Goal: Complete application form: Complete application form

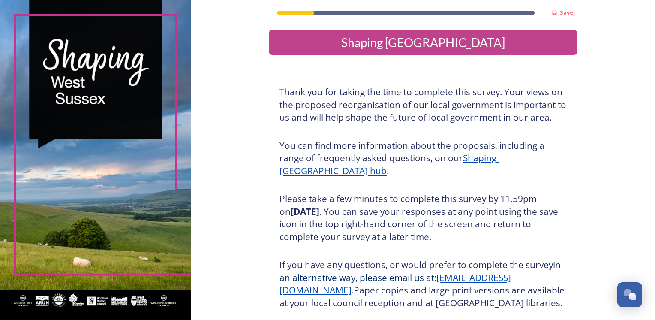
scroll to position [91, 0]
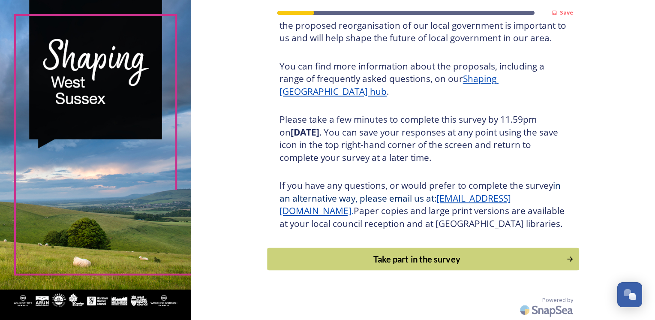
click at [434, 261] on div "Take part in the survey" at bounding box center [417, 258] width 290 height 13
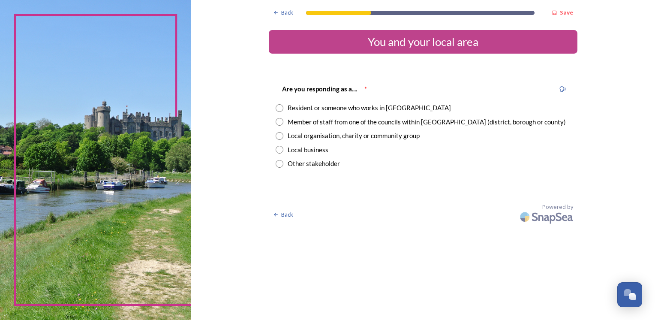
click at [278, 108] on input "radio" at bounding box center [280, 108] width 8 height 8
radio input "true"
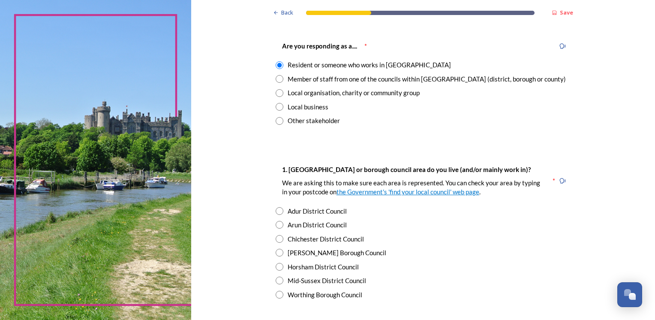
scroll to position [86, 0]
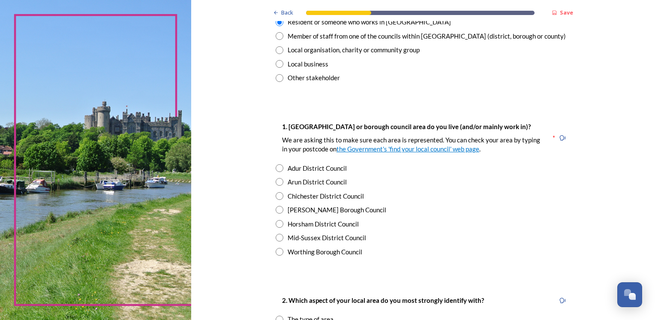
click at [276, 224] on input "radio" at bounding box center [280, 224] width 8 height 8
radio input "true"
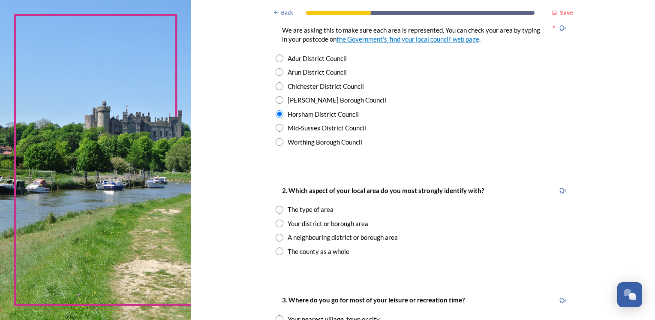
scroll to position [257, 0]
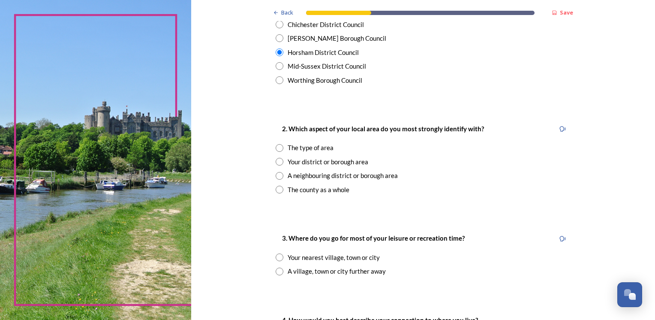
click at [276, 188] on input "radio" at bounding box center [280, 190] width 8 height 8
radio input "true"
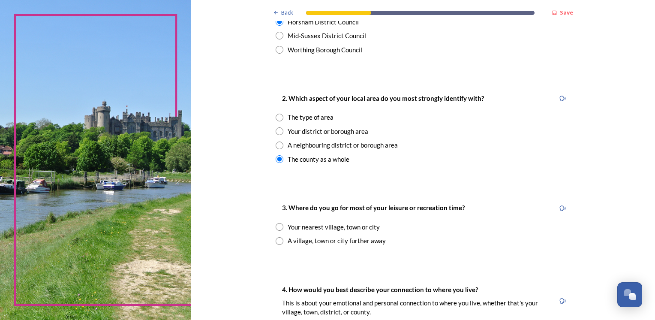
scroll to position [300, 0]
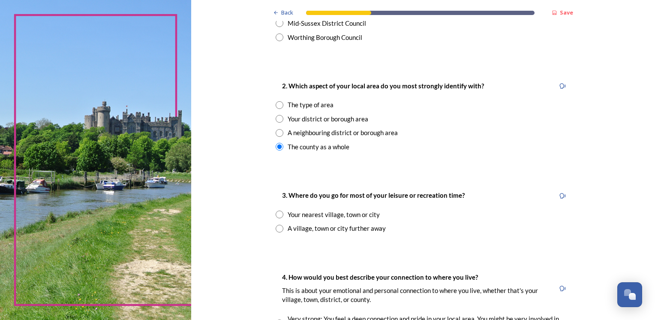
click at [277, 216] on input "radio" at bounding box center [280, 214] width 8 height 8
radio input "true"
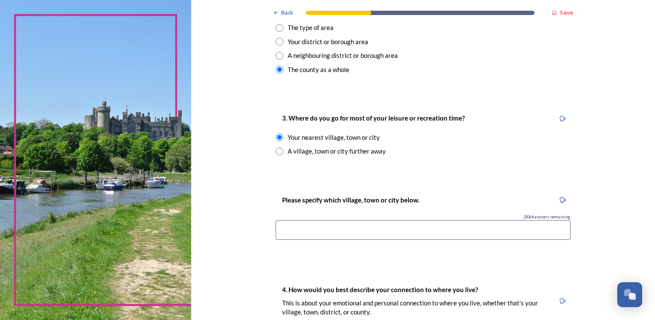
scroll to position [429, 0]
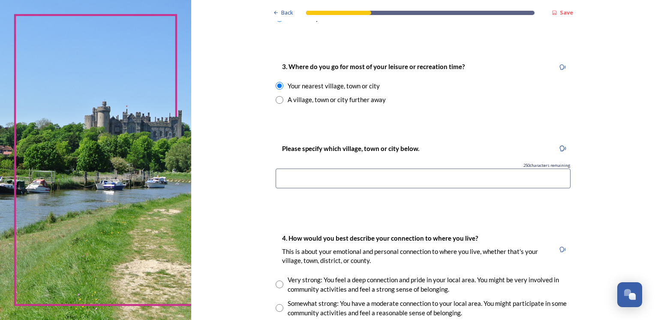
click at [373, 173] on input at bounding box center [423, 178] width 295 height 20
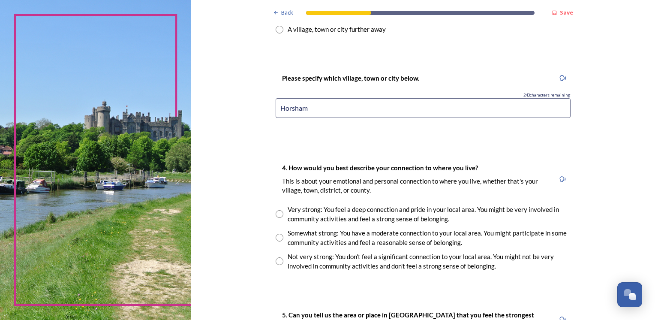
scroll to position [514, 0]
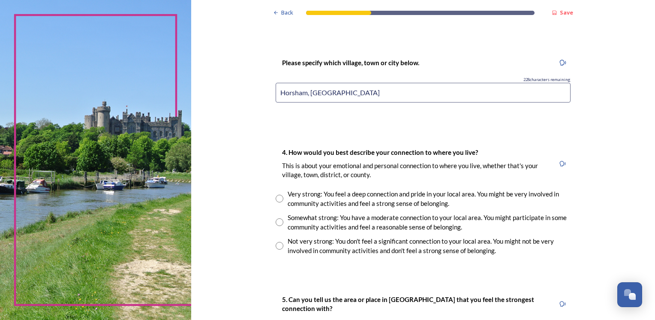
type input "Horsham, [GEOGRAPHIC_DATA]"
click at [276, 201] on input "radio" at bounding box center [280, 199] width 8 height 8
radio input "true"
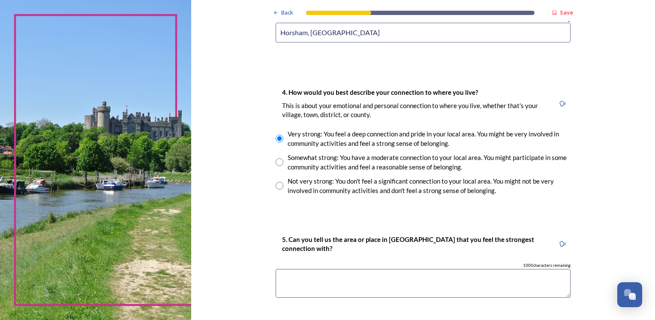
scroll to position [600, 0]
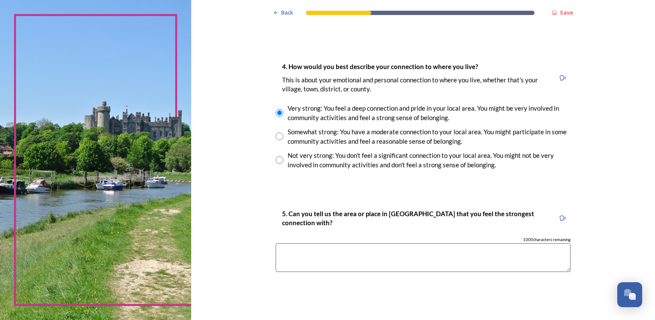
click at [374, 253] on textarea at bounding box center [423, 257] width 295 height 29
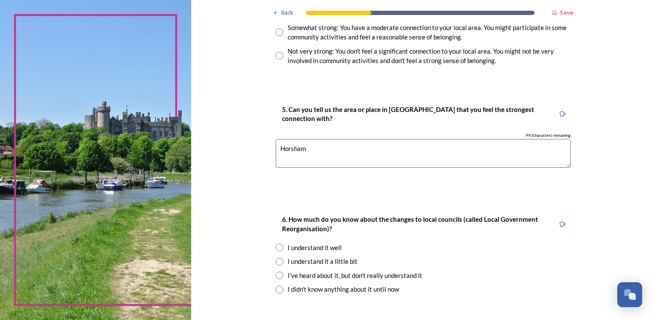
scroll to position [778, 0]
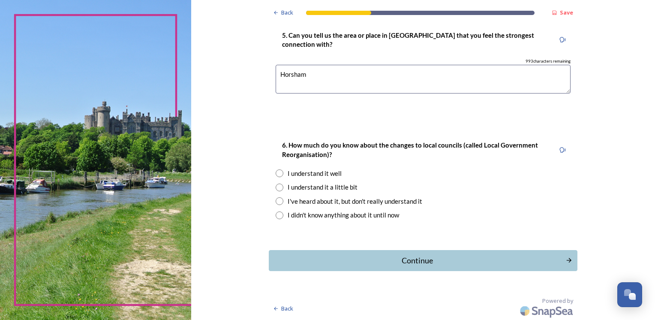
type textarea "Horsham"
click at [276, 187] on input "radio" at bounding box center [280, 187] width 8 height 8
radio input "true"
click at [419, 264] on div "Continue" at bounding box center [417, 261] width 290 height 12
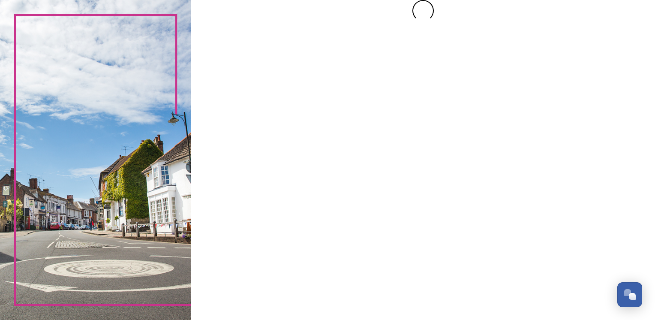
scroll to position [0, 0]
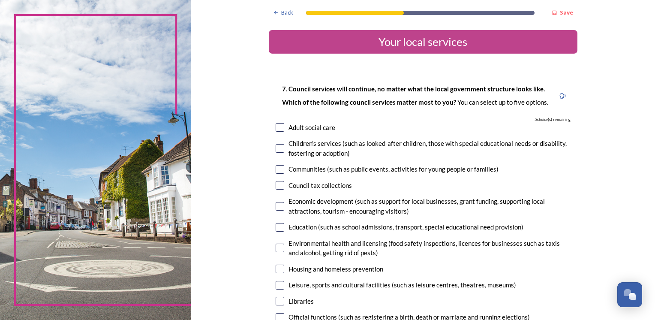
click at [276, 131] on input "checkbox" at bounding box center [280, 127] width 9 height 9
checkbox input "true"
click at [276, 147] on input "checkbox" at bounding box center [280, 148] width 9 height 9
checkbox input "true"
click at [276, 168] on input "checkbox" at bounding box center [280, 169] width 9 height 9
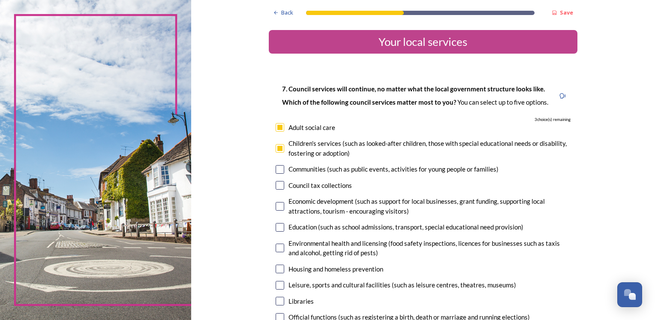
checkbox input "true"
click at [278, 187] on input "checkbox" at bounding box center [280, 185] width 9 height 9
checkbox input "true"
click at [276, 208] on input "checkbox" at bounding box center [280, 206] width 9 height 9
checkbox input "true"
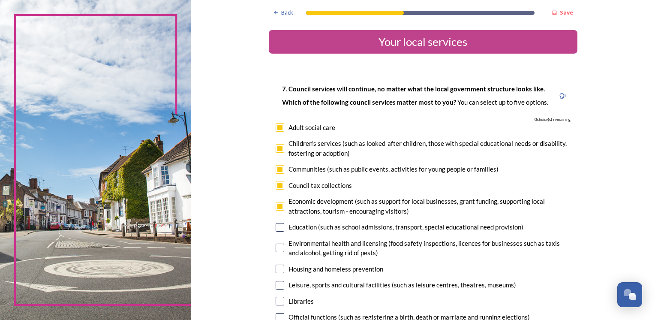
scroll to position [43, 0]
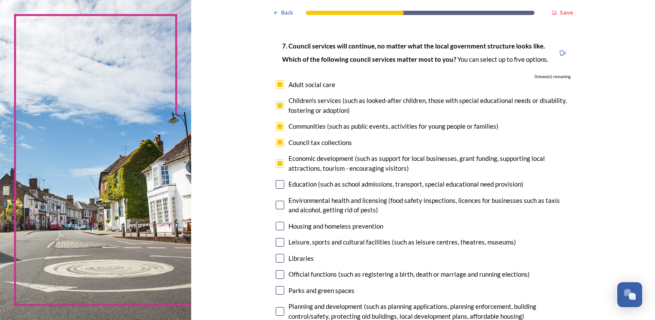
click at [279, 208] on input "checkbox" at bounding box center [280, 205] width 9 height 9
click at [277, 207] on input "checkbox" at bounding box center [280, 205] width 9 height 9
checkbox input "false"
click at [276, 106] on input "checkbox" at bounding box center [280, 105] width 9 height 9
checkbox input "false"
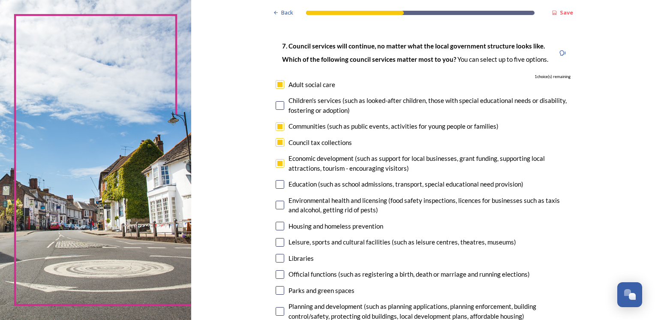
click at [278, 206] on input "checkbox" at bounding box center [280, 205] width 9 height 9
checkbox input "true"
click at [278, 165] on input "checkbox" at bounding box center [280, 163] width 9 height 9
checkbox input "false"
click at [279, 229] on input "checkbox" at bounding box center [280, 226] width 9 height 9
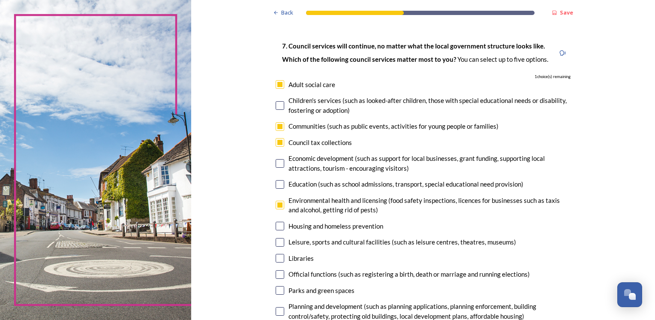
checkbox input "true"
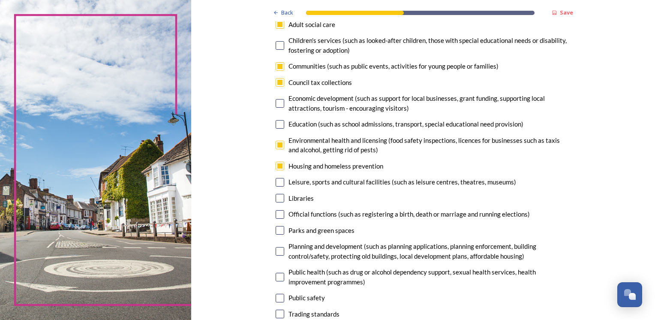
scroll to position [86, 0]
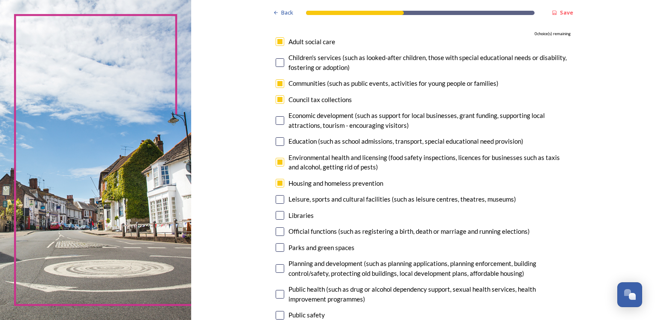
click at [277, 82] on input "checkbox" at bounding box center [280, 83] width 9 height 9
checkbox input "false"
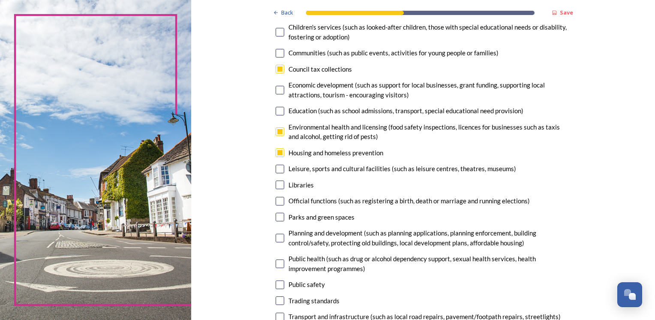
scroll to position [129, 0]
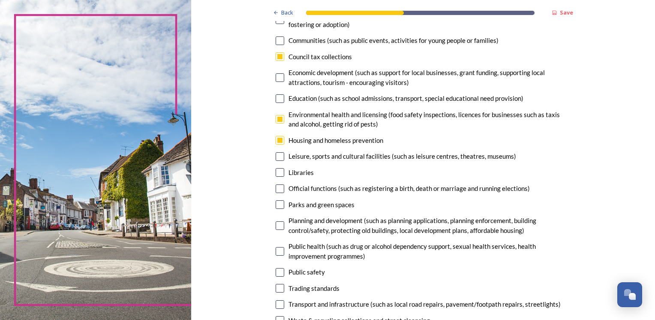
click at [278, 287] on input "checkbox" at bounding box center [280, 288] width 9 height 9
checkbox input "true"
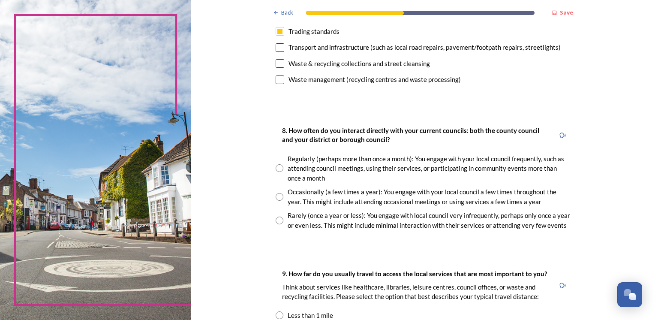
scroll to position [386, 0]
click at [278, 200] on input "radio" at bounding box center [280, 196] width 8 height 8
radio input "true"
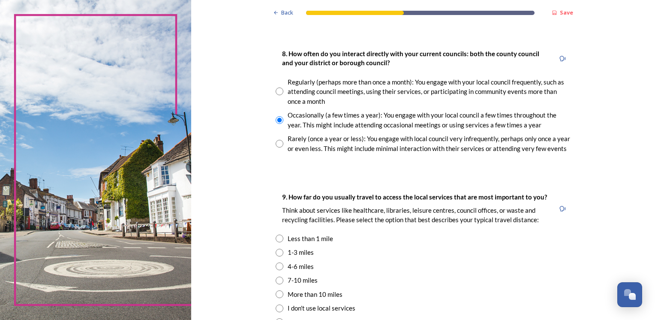
scroll to position [471, 0]
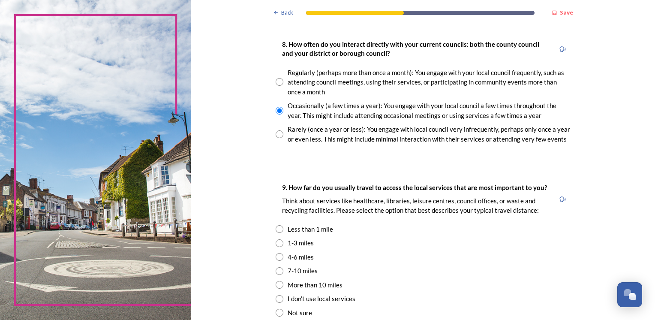
click at [278, 269] on input "radio" at bounding box center [280, 271] width 8 height 8
radio input "true"
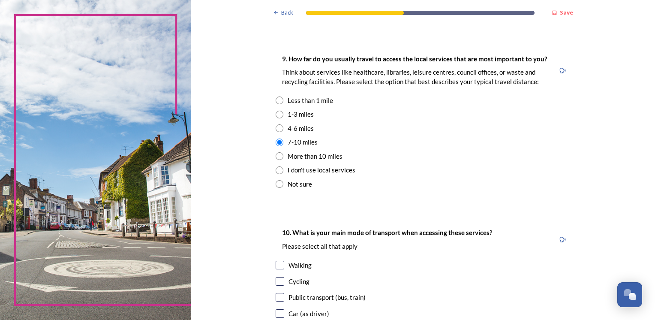
scroll to position [643, 0]
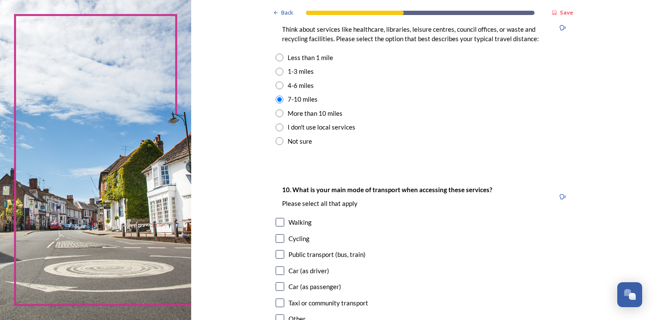
click at [278, 269] on input "checkbox" at bounding box center [280, 270] width 9 height 9
checkbox input "true"
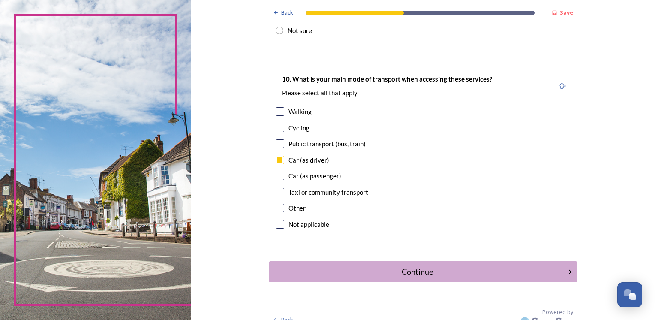
scroll to position [765, 0]
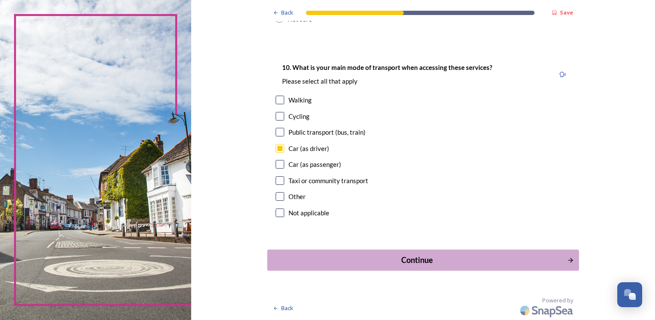
click at [439, 258] on div "Continue" at bounding box center [417, 260] width 290 height 12
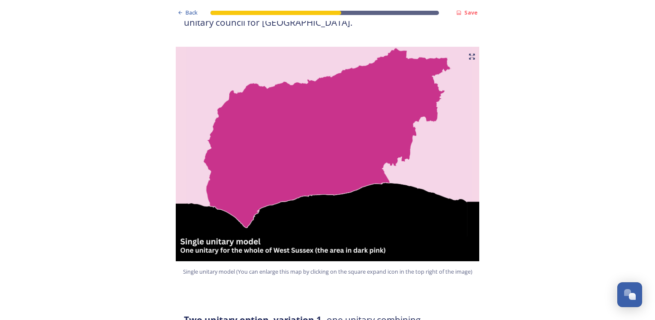
scroll to position [171, 0]
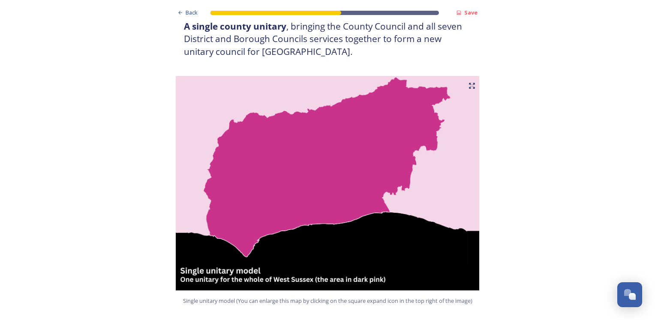
click at [340, 166] on img at bounding box center [327, 183] width 309 height 214
click at [345, 164] on img at bounding box center [327, 183] width 309 height 214
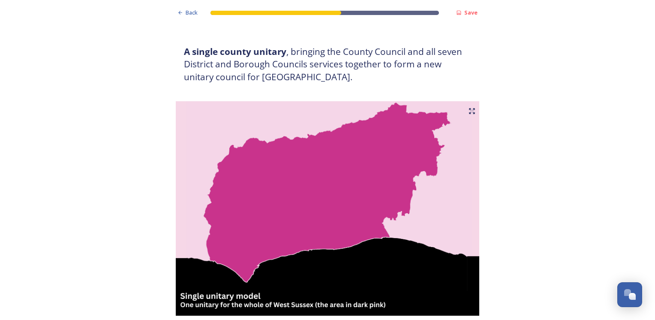
scroll to position [300, 0]
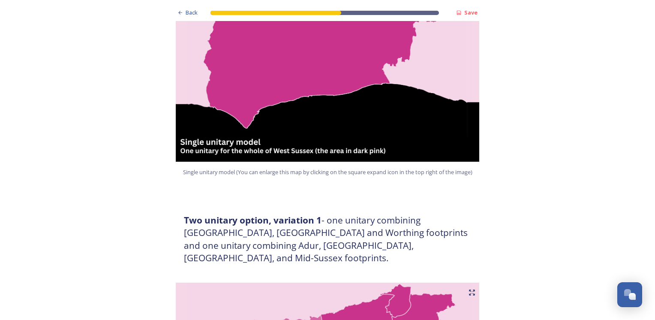
click at [344, 131] on img at bounding box center [327, 54] width 309 height 214
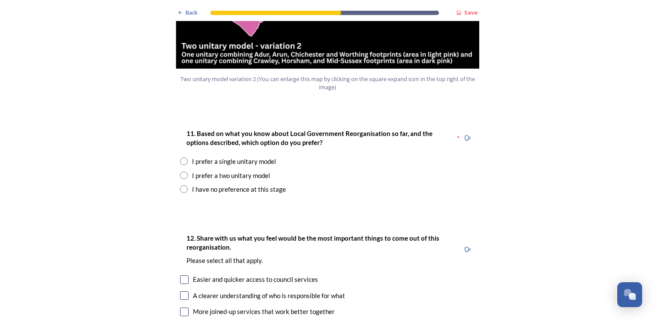
scroll to position [1071, 0]
click at [180, 157] on input "radio" at bounding box center [184, 161] width 8 height 8
radio input "true"
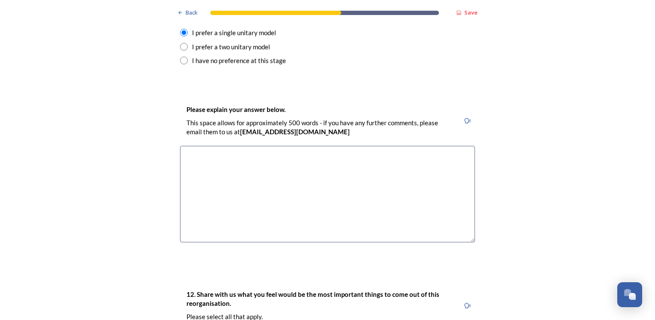
scroll to position [1200, 0]
click at [288, 167] on textarea at bounding box center [327, 193] width 295 height 96
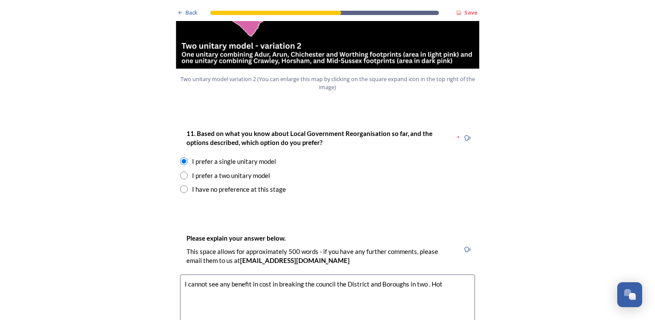
scroll to position [1071, 0]
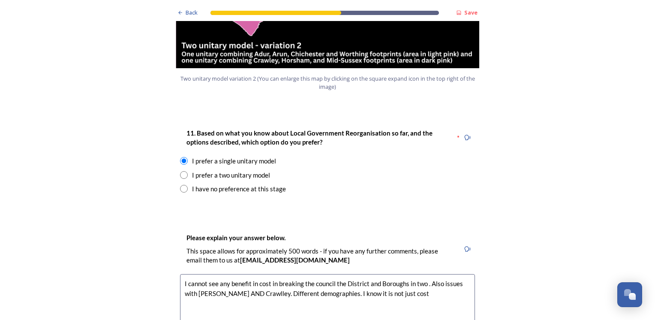
click at [330, 274] on textarea "I cannot see any benefit in cost in breaking the council the District and Borou…" at bounding box center [327, 322] width 295 height 96
drag, startPoint x: 300, startPoint y: 258, endPoint x: 309, endPoint y: 258, distance: 9.4
click at [309, 274] on textarea "I cannot see any benefit in cost in breaking the council the District and Borou…" at bounding box center [327, 322] width 295 height 96
drag, startPoint x: 351, startPoint y: 258, endPoint x: 333, endPoint y: 258, distance: 18.4
click at [333, 274] on textarea "I cannot see any benefit in cost in merging the council council the District an…" at bounding box center [327, 322] width 295 height 96
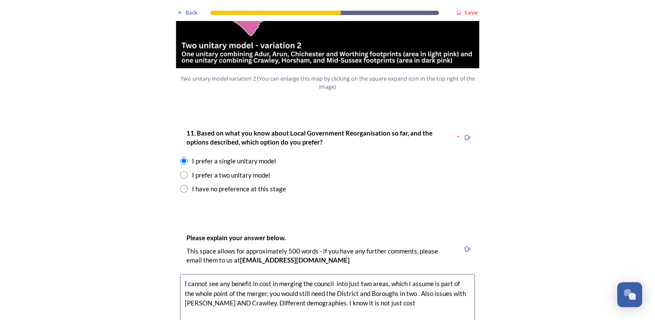
drag, startPoint x: 199, startPoint y: 268, endPoint x: 182, endPoint y: 270, distance: 16.8
click at [182, 274] on textarea "I cannot see any benefit in cost in merging the council into just two areas, wh…" at bounding box center [327, 322] width 295 height 96
drag, startPoint x: 305, startPoint y: 268, endPoint x: 327, endPoint y: 265, distance: 22.1
click at [327, 274] on textarea "I cannot see any benefit in cost in merging the council into just two areas, wh…" at bounding box center [327, 322] width 295 height 96
drag, startPoint x: 295, startPoint y: 267, endPoint x: 384, endPoint y: 270, distance: 89.2
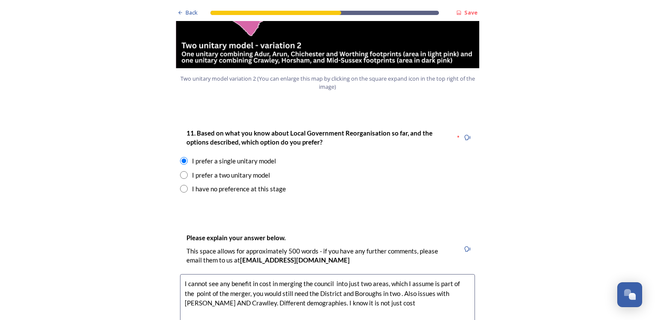
click at [384, 274] on textarea "I cannot see any benefit in cost in merging the council into just two areas, wh…" at bounding box center [327, 322] width 295 height 96
drag, startPoint x: 212, startPoint y: 274, endPoint x: 217, endPoint y: 274, distance: 5.6
drag, startPoint x: 217, startPoint y: 274, endPoint x: 203, endPoint y: 277, distance: 14.9
click at [202, 277] on textarea "I cannot see any benefit in cost in merging the council into just two areas, wh…" at bounding box center [327, 322] width 295 height 96
click at [215, 277] on textarea "I cannot see any benefit in cost in merging the council into just two areas, wh…" at bounding box center [327, 322] width 295 height 96
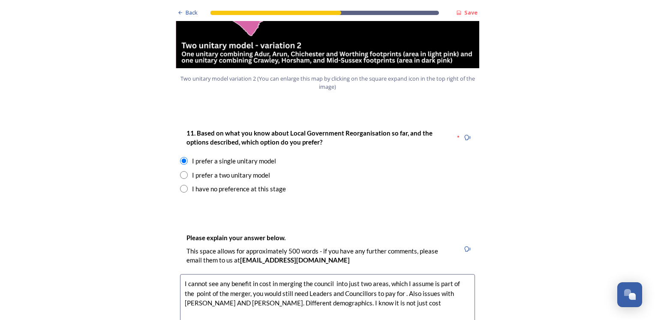
click at [369, 279] on textarea "I cannot see any benefit in cost in merging the council into just two areas, wh…" at bounding box center [327, 322] width 295 height 96
drag, startPoint x: 457, startPoint y: 268, endPoint x: 258, endPoint y: 293, distance: 200.8
click at [258, 293] on textarea "I cannot see any benefit in cost in merging the council into just two areas, wh…" at bounding box center [327, 322] width 295 height 96
click at [221, 277] on textarea "I cannot see any benefit in cost in merging the council into just two areas, wh…" at bounding box center [327, 322] width 295 height 96
click at [218, 278] on textarea "I cannot see any benefit in cost in merging the council into just two areas, wh…" at bounding box center [327, 322] width 295 height 96
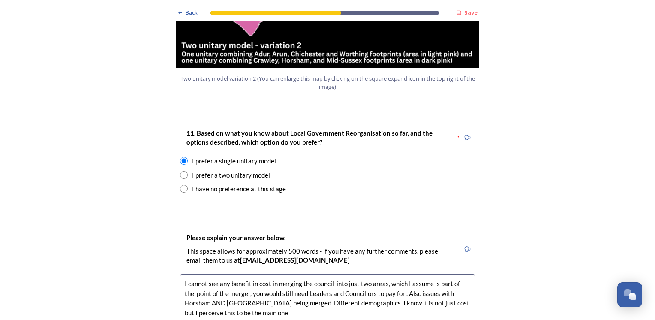
click at [391, 274] on textarea "I cannot see any benefit in cost in merging the council into just two areas, wh…" at bounding box center [327, 322] width 295 height 96
drag, startPoint x: 344, startPoint y: 257, endPoint x: 354, endPoint y: 258, distance: 10.3
click at [354, 274] on textarea "I cannot see any benefit in cost in merging the council into just two areas, wh…" at bounding box center [327, 322] width 295 height 96
click at [235, 274] on textarea "I cannot see any benefit in cost in merging the council into two areas, which I…" at bounding box center [327, 322] width 295 height 96
click at [391, 274] on textarea "I cannot see any benefit in cost in merging the council into two areas, which I…" at bounding box center [327, 322] width 295 height 96
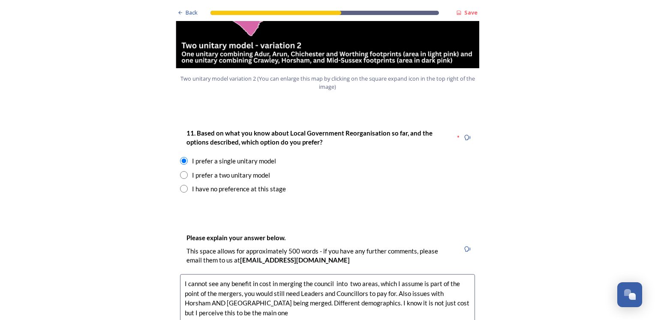
click at [391, 274] on textarea "I cannot see any benefit in cost in merging the council into two areas, which I…" at bounding box center [327, 322] width 295 height 96
drag, startPoint x: 277, startPoint y: 278, endPoint x: 278, endPoint y: 284, distance: 6.0
click at [278, 284] on textarea "I cannot see any benefit in cost in merging the council into two areas, which I…" at bounding box center [327, 322] width 295 height 96
click at [355, 296] on textarea "I cannot see any benefit in cost in merging the council into two areas, which I…" at bounding box center [327, 322] width 295 height 96
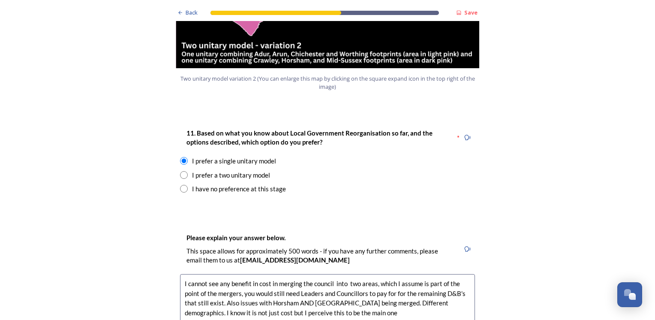
click at [336, 290] on textarea "I cannot see any benefit in cost in merging the council into two areas, which I…" at bounding box center [327, 322] width 295 height 96
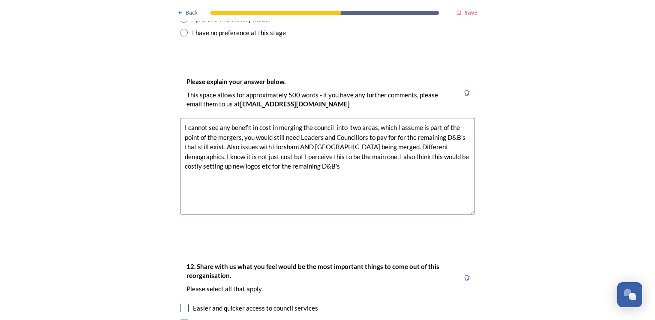
scroll to position [1329, 0]
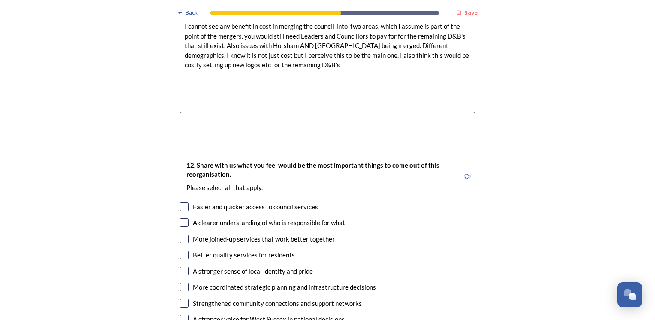
type textarea "I cannot see any benefit in cost in merging the council into two areas, which I…"
click at [183, 202] on input "checkbox" at bounding box center [184, 206] width 9 height 9
checkbox input "true"
click at [185, 218] on input "checkbox" at bounding box center [184, 222] width 9 height 9
checkbox input "true"
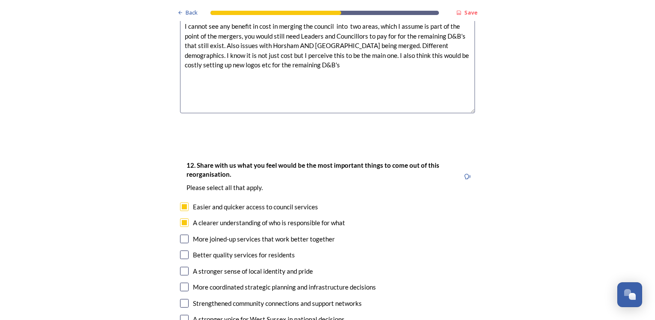
click at [180, 234] on input "checkbox" at bounding box center [184, 238] width 9 height 9
checkbox input "true"
click at [183, 250] on input "checkbox" at bounding box center [184, 254] width 9 height 9
checkbox input "true"
click at [183, 282] on input "checkbox" at bounding box center [184, 286] width 9 height 9
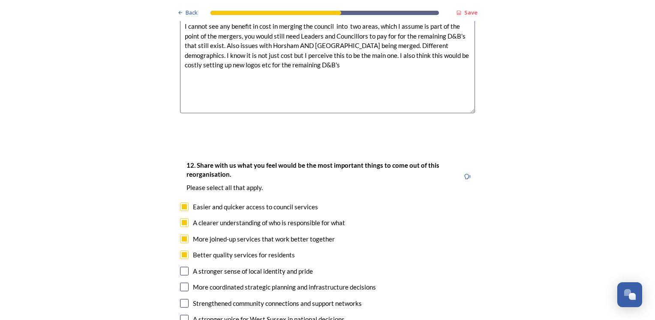
checkbox input "true"
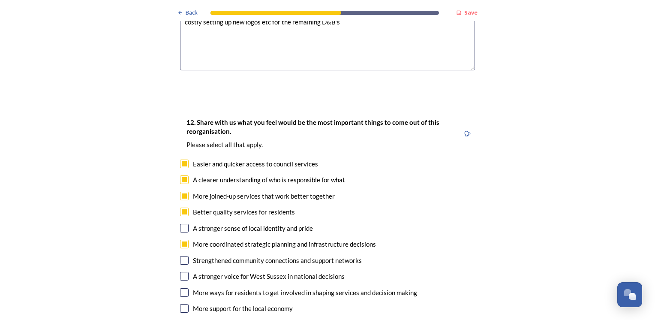
click at [183, 256] on input "checkbox" at bounding box center [184, 260] width 9 height 9
checkbox input "true"
click at [180, 272] on input "checkbox" at bounding box center [184, 276] width 9 height 9
checkbox input "true"
click at [186, 288] on div "More ways for residents to get involved in shaping services and decision making" at bounding box center [327, 293] width 295 height 10
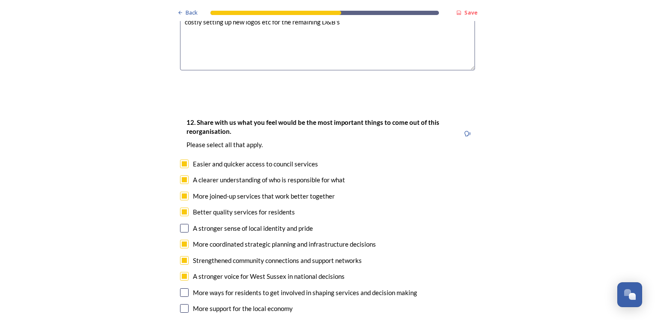
checkbox input "true"
click at [183, 304] on input "checkbox" at bounding box center [184, 308] width 9 height 9
checkbox input "true"
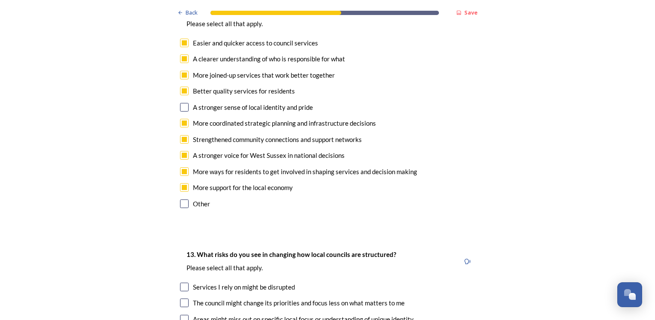
scroll to position [1543, 0]
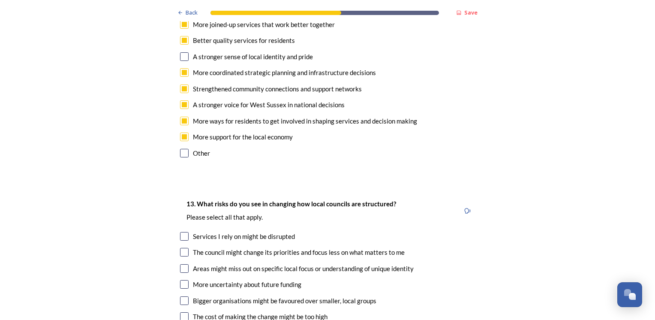
click at [180, 232] on input "checkbox" at bounding box center [184, 236] width 9 height 9
checkbox input "true"
click at [182, 248] on input "checkbox" at bounding box center [184, 252] width 9 height 9
checkbox input "true"
click at [180, 264] on input "checkbox" at bounding box center [184, 268] width 9 height 9
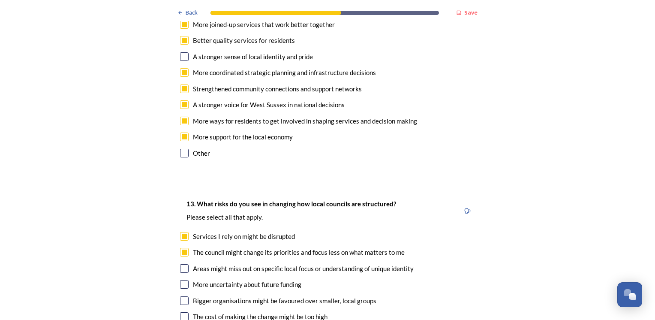
checkbox input "true"
click at [180, 280] on input "checkbox" at bounding box center [184, 284] width 9 height 9
checkbox input "true"
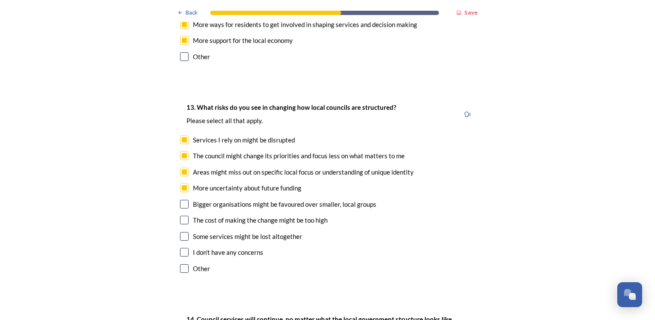
scroll to position [1672, 0]
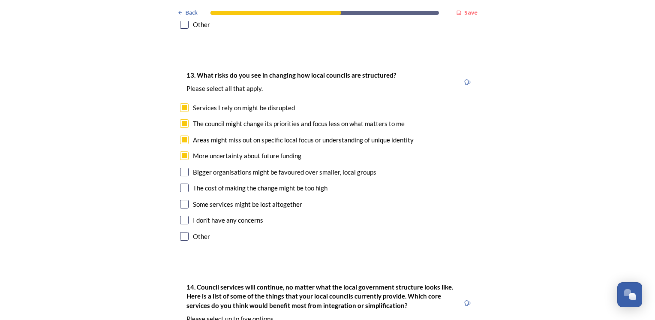
click at [181, 168] on input "checkbox" at bounding box center [184, 172] width 9 height 9
checkbox input "true"
click at [180, 183] on input "checkbox" at bounding box center [184, 187] width 9 height 9
checkbox input "true"
click at [182, 200] on input "checkbox" at bounding box center [184, 204] width 9 height 9
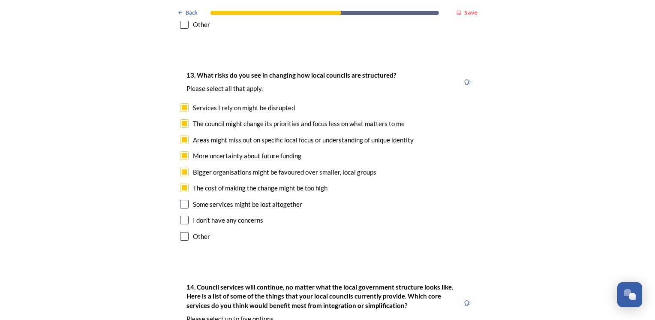
checkbox input "true"
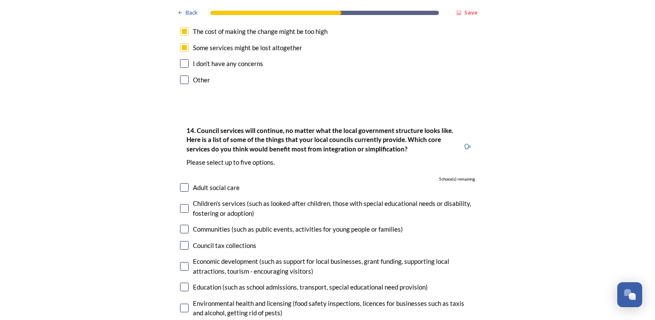
scroll to position [1843, 0]
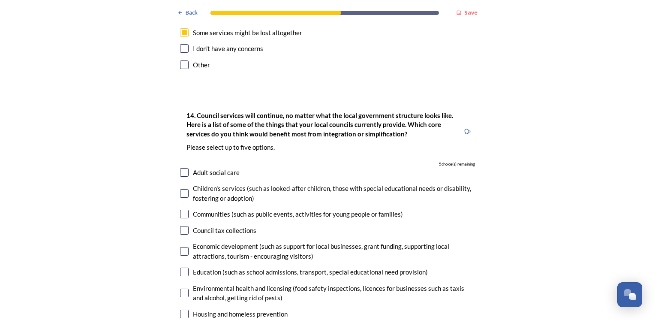
click at [181, 247] on input "checkbox" at bounding box center [184, 251] width 9 height 9
checkbox input "true"
click at [180, 288] on input "checkbox" at bounding box center [184, 292] width 9 height 9
checkbox input "true"
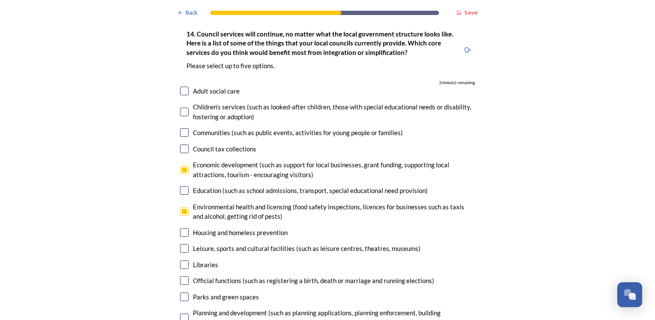
scroll to position [1929, 0]
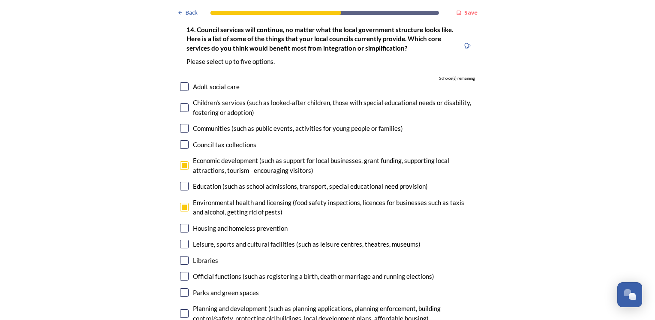
click at [181, 224] on input "checkbox" at bounding box center [184, 228] width 9 height 9
checkbox input "true"
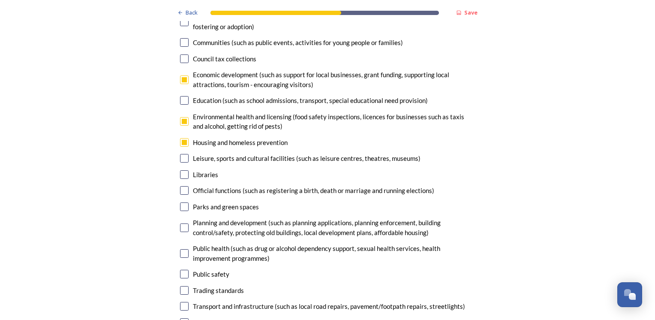
scroll to position [2057, 0]
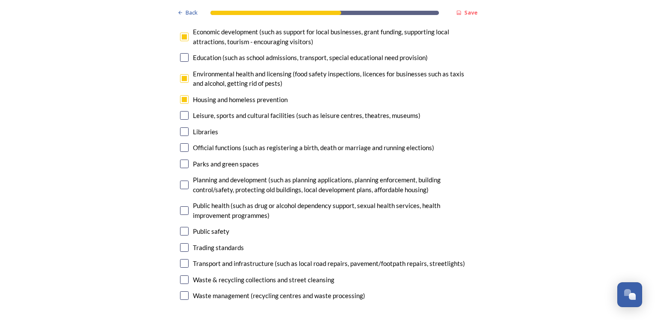
click at [180, 227] on input "checkbox" at bounding box center [184, 231] width 9 height 9
checkbox input "true"
click at [181, 243] on input "checkbox" at bounding box center [184, 247] width 9 height 9
checkbox input "true"
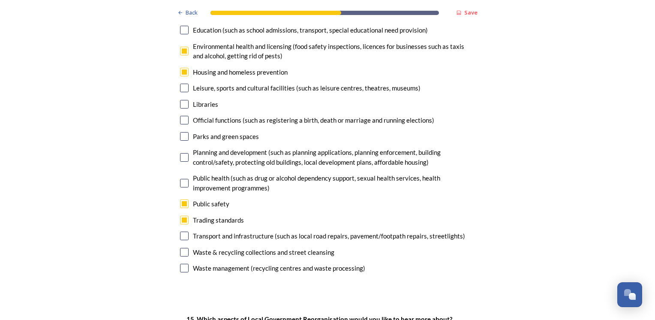
scroll to position [2100, 0]
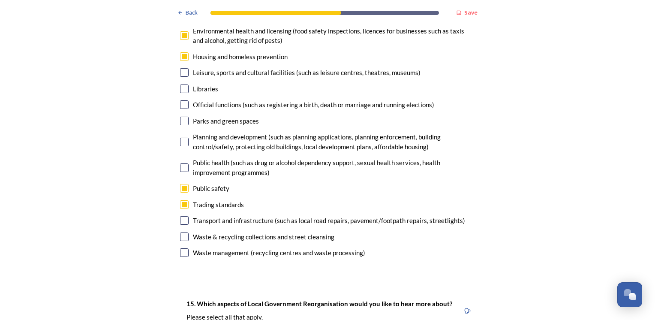
click at [182, 232] on input "checkbox" at bounding box center [184, 236] width 9 height 9
checkbox input "false"
click at [184, 184] on input "checkbox" at bounding box center [184, 188] width 9 height 9
checkbox input "false"
click at [182, 232] on input "checkbox" at bounding box center [184, 236] width 9 height 9
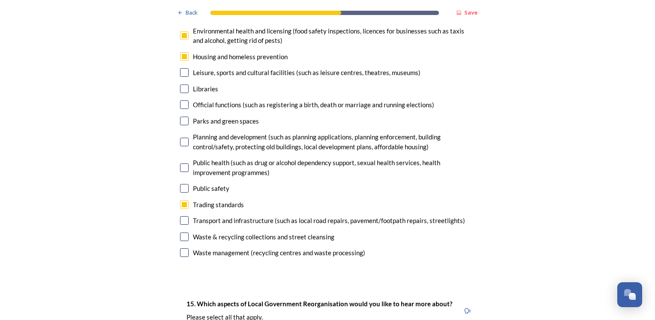
checkbox input "true"
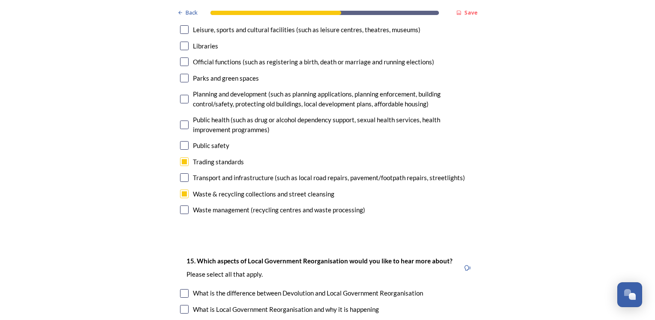
scroll to position [2186, 0]
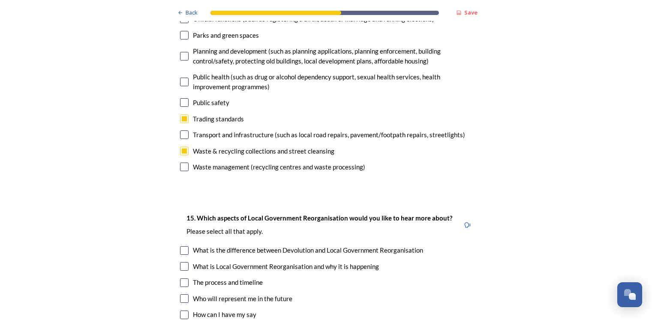
click at [181, 162] on input "checkbox" at bounding box center [184, 166] width 9 height 9
checkbox input "false"
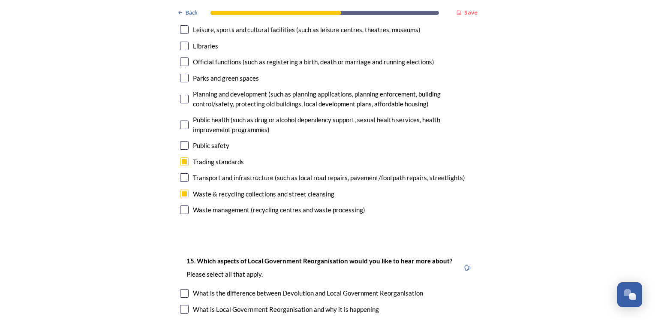
click at [182, 157] on input "checkbox" at bounding box center [184, 161] width 9 height 9
checkbox input "false"
click at [183, 205] on input "checkbox" at bounding box center [184, 209] width 9 height 9
checkbox input "true"
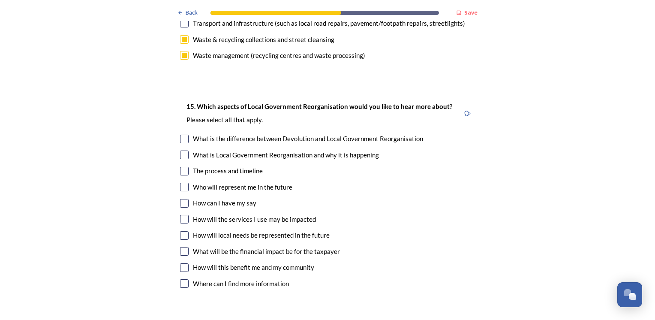
scroll to position [2314, 0]
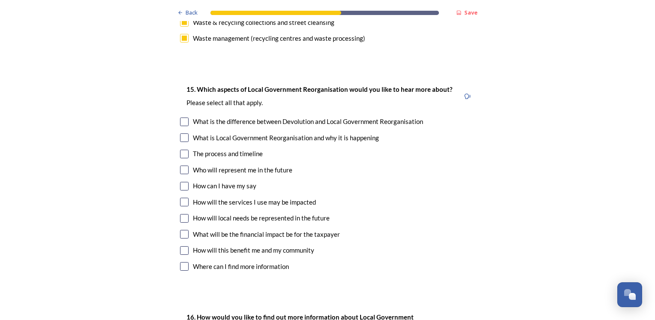
click at [185, 117] on input "checkbox" at bounding box center [184, 121] width 9 height 9
checkbox input "true"
click at [182, 150] on input "checkbox" at bounding box center [184, 154] width 9 height 9
checkbox input "true"
click at [180, 165] on input "checkbox" at bounding box center [184, 169] width 9 height 9
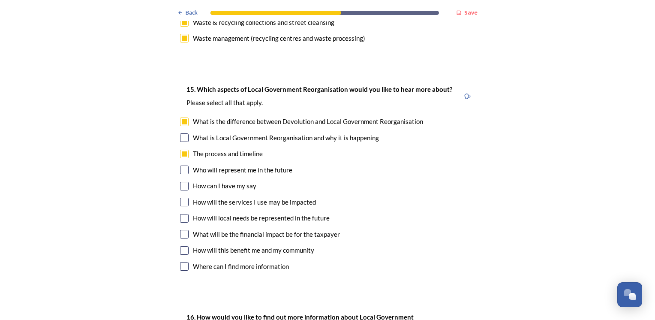
checkbox input "true"
click at [180, 182] on input "checkbox" at bounding box center [184, 186] width 9 height 9
checkbox input "true"
click at [180, 198] on input "checkbox" at bounding box center [184, 202] width 9 height 9
checkbox input "true"
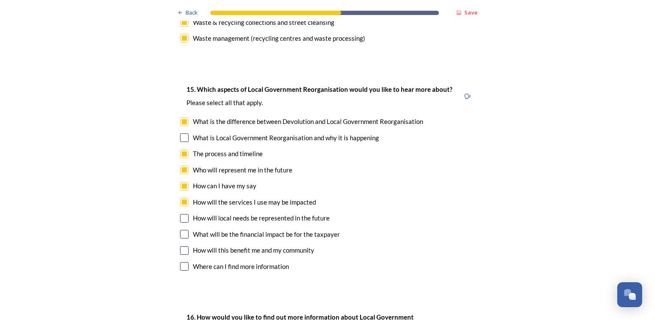
click at [180, 214] on input "checkbox" at bounding box center [184, 218] width 9 height 9
checkbox input "true"
click at [182, 229] on div "What will be the financial impact be for the taxpayer" at bounding box center [327, 234] width 295 height 10
checkbox input "true"
click at [182, 246] on input "checkbox" at bounding box center [184, 250] width 9 height 9
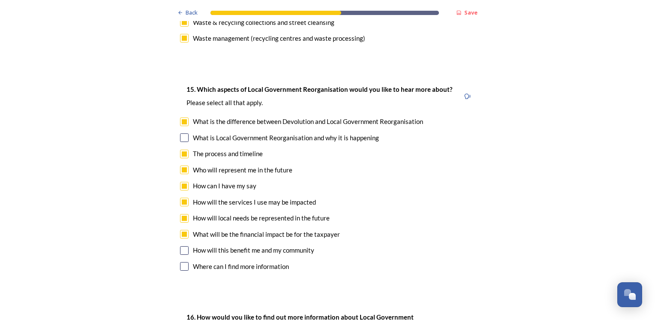
checkbox input "true"
click at [180, 262] on input "checkbox" at bounding box center [184, 266] width 9 height 9
checkbox input "true"
click at [182, 133] on input "checkbox" at bounding box center [184, 137] width 9 height 9
checkbox input "true"
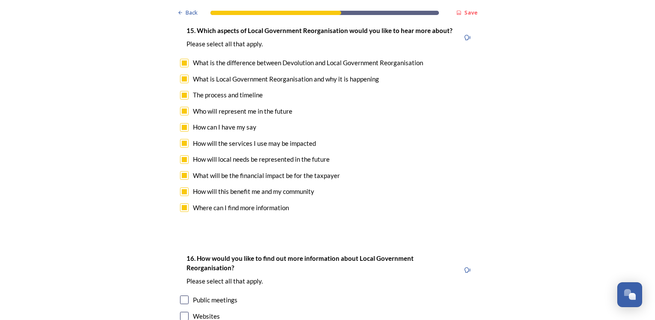
scroll to position [2443, 0]
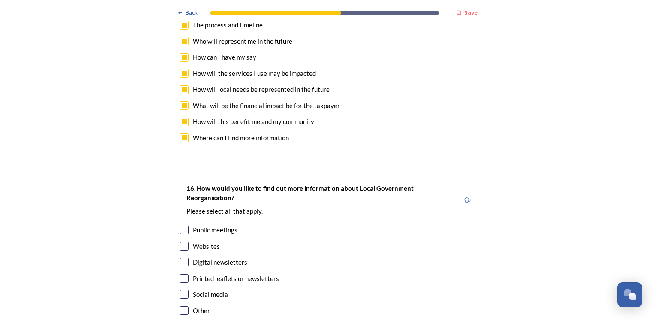
click at [180, 225] on input "checkbox" at bounding box center [184, 229] width 9 height 9
checkbox input "true"
click at [181, 242] on input "checkbox" at bounding box center [184, 246] width 9 height 9
checkbox input "true"
click at [182, 258] on input "checkbox" at bounding box center [184, 262] width 9 height 9
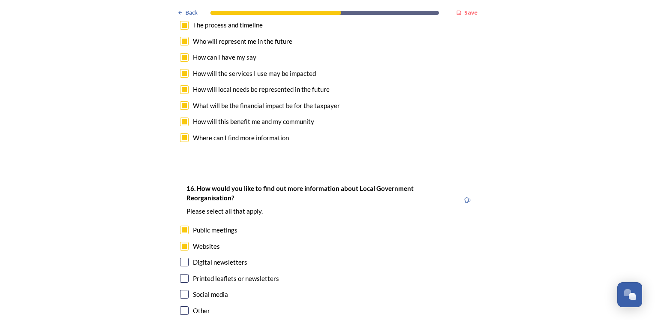
checkbox input "true"
click at [182, 290] on input "checkbox" at bounding box center [184, 294] width 9 height 9
checkbox input "true"
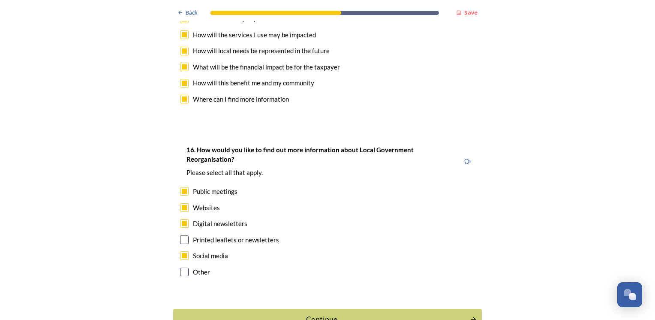
scroll to position [2515, 0]
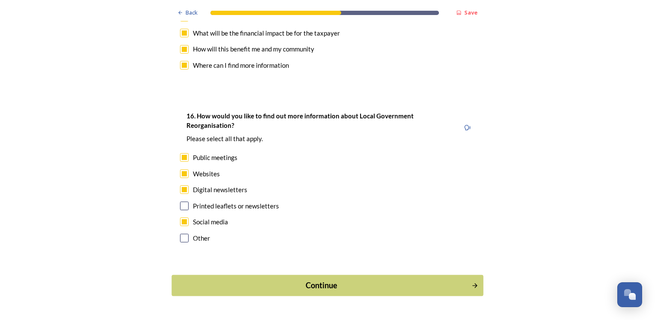
click at [331, 279] on div "Continue" at bounding box center [322, 285] width 290 height 12
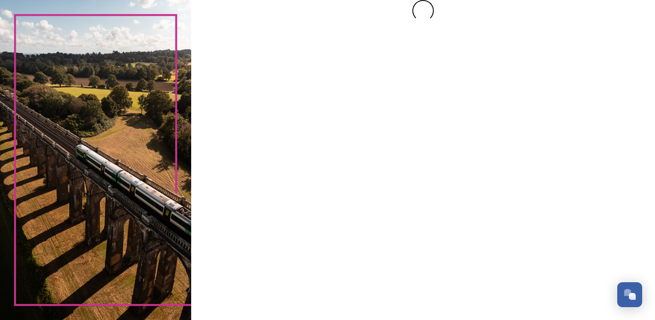
scroll to position [0, 0]
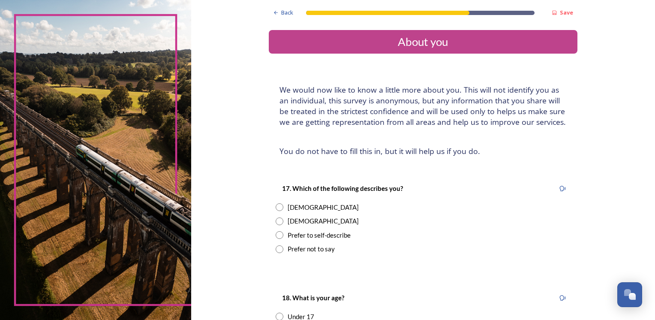
click at [277, 207] on input "radio" at bounding box center [280, 207] width 8 height 8
radio input "true"
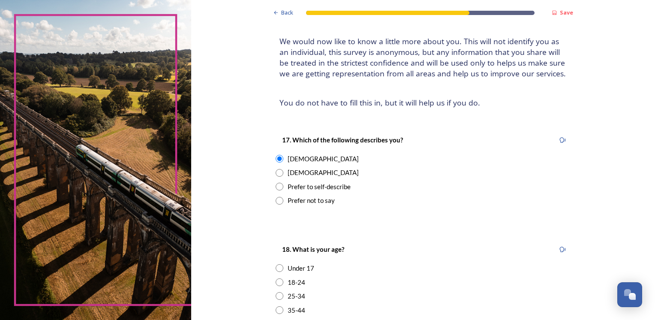
scroll to position [129, 0]
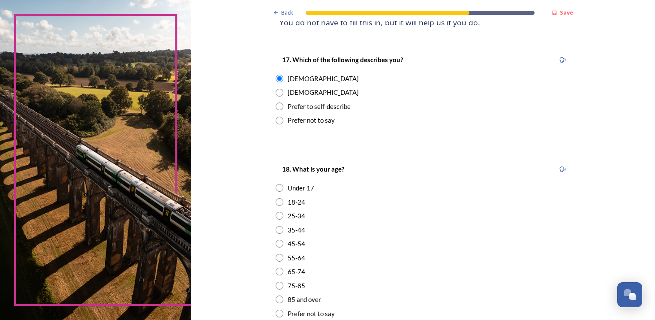
click at [281, 257] on div "55-64" at bounding box center [423, 258] width 295 height 10
radio input "true"
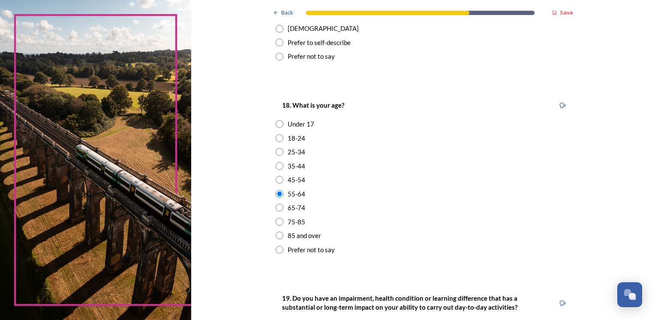
scroll to position [257, 0]
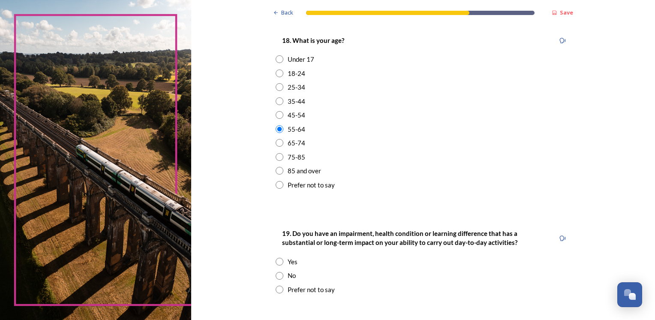
click at [276, 262] on input "radio" at bounding box center [280, 262] width 8 height 8
radio input "true"
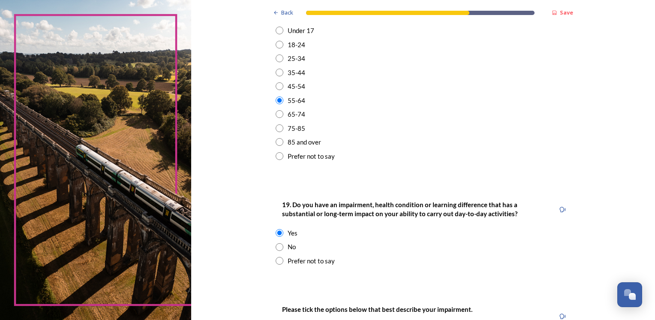
scroll to position [300, 0]
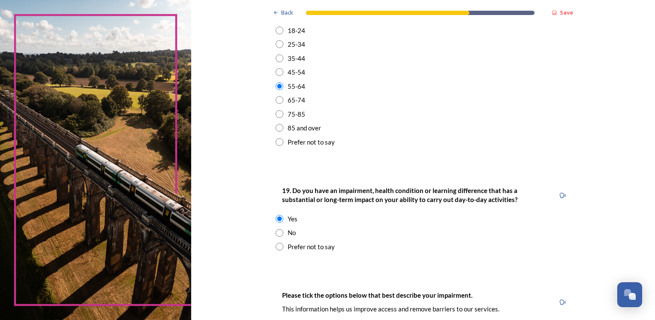
click at [276, 234] on input "radio" at bounding box center [280, 233] width 8 height 8
radio input "true"
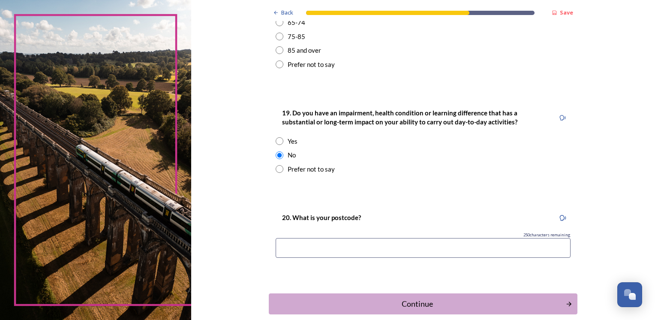
scroll to position [386, 0]
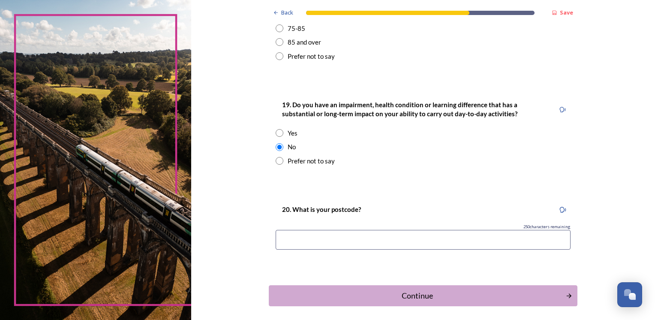
click at [341, 243] on input at bounding box center [423, 240] width 295 height 20
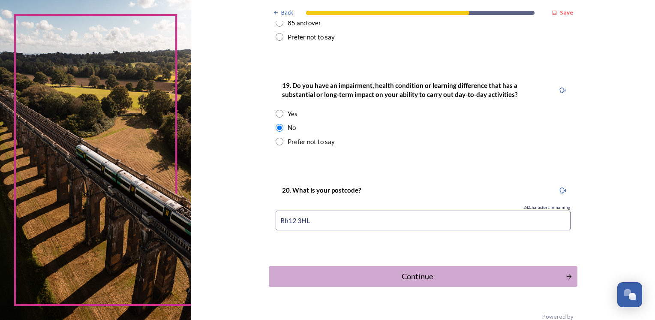
scroll to position [421, 0]
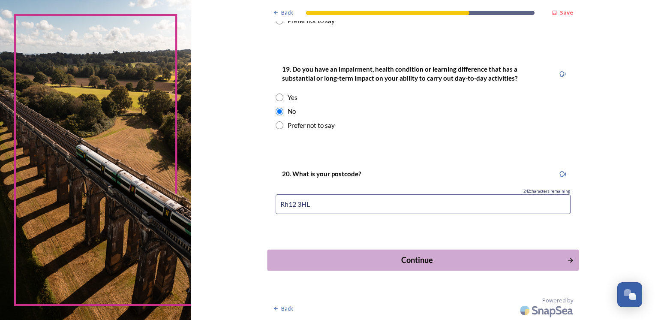
type input "Rh12 3HL"
click at [416, 262] on div "Continue" at bounding box center [417, 260] width 290 height 12
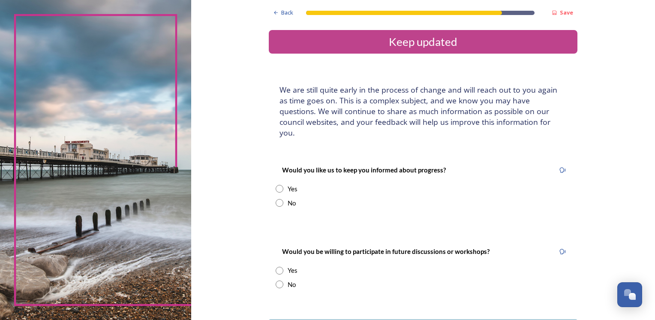
click at [278, 185] on input "radio" at bounding box center [280, 189] width 8 height 8
radio input "true"
click at [279, 199] on input "radio" at bounding box center [280, 203] width 8 height 8
radio input "true"
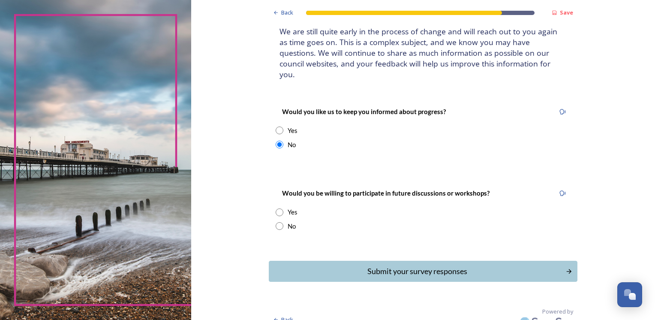
scroll to position [59, 0]
click at [276, 222] on input "radio" at bounding box center [280, 226] width 8 height 8
radio input "true"
click at [410, 265] on div "Submit your survey responses" at bounding box center [417, 271] width 290 height 12
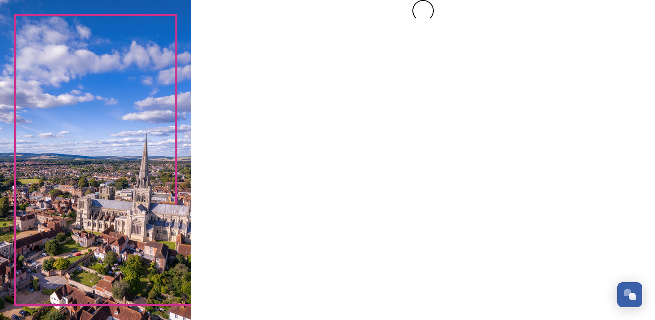
scroll to position [0, 0]
